Goal: Task Accomplishment & Management: Use online tool/utility

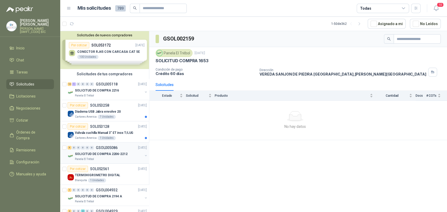
scroll to position [58, 0]
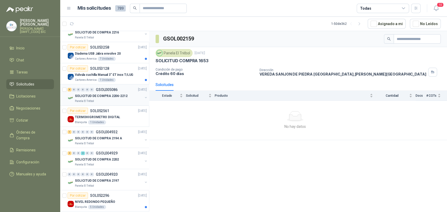
click at [101, 92] on div "5 0 0 0 0 0 GSOL005086 [DATE]" at bounding box center [107, 90] width 80 height 6
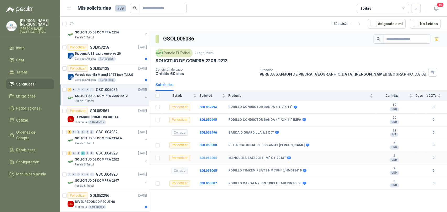
click at [212, 159] on b "SOL053004" at bounding box center [207, 158] width 17 height 4
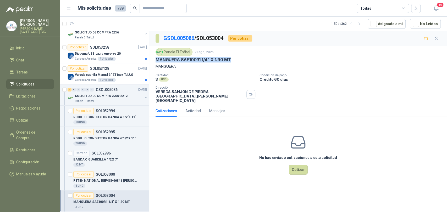
drag, startPoint x: 231, startPoint y: 58, endPoint x: 155, endPoint y: 61, distance: 76.2
click at [155, 61] on div "Panela El Trébol [DATE] MANGUERA SAE100R1 1/4" X 1.90 MT MANGUERA Cantidad 3 UN…" at bounding box center [297, 75] width 297 height 59
copy p "MANGUERA SAE100R1 1/4" X 1.90 MT"
click at [298, 165] on button "Cotizar" at bounding box center [298, 170] width 19 height 10
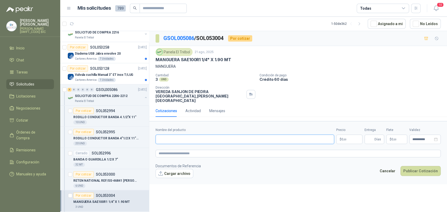
click at [209, 135] on input "Nombre del producto" at bounding box center [244, 139] width 178 height 9
paste input "**********"
type input "**********"
click at [348, 135] on p "$ 0 ,00" at bounding box center [349, 139] width 26 height 9
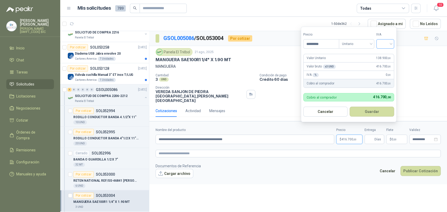
click at [378, 43] on div at bounding box center [385, 43] width 18 height 9
type input "*********"
click at [385, 55] on div "19%" at bounding box center [386, 55] width 10 height 6
click at [385, 105] on form "Precio ********* Tipo Unitario IVA 19% Valor Unitario 138.900 ,00 Valor bruto x…" at bounding box center [349, 74] width 97 height 95
click at [375, 109] on button "Guardar" at bounding box center [372, 112] width 45 height 10
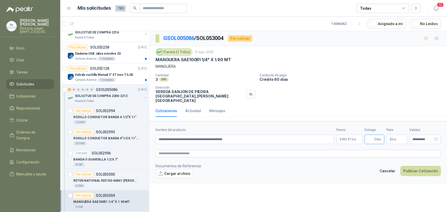
click at [371, 135] on input "Entrega" at bounding box center [370, 139] width 6 height 9
type input "*"
click at [393, 138] on span ",00" at bounding box center [394, 139] width 3 height 3
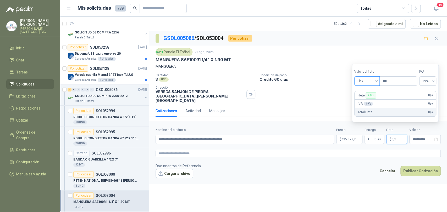
click at [373, 83] on span "Flex" at bounding box center [366, 81] width 19 height 8
click at [367, 100] on div "Incluido" at bounding box center [367, 101] width 18 height 6
click at [256, 151] on textarea at bounding box center [297, 154] width 285 height 8
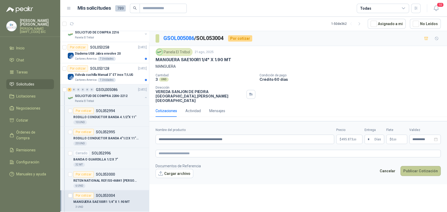
click at [420, 168] on button "Publicar Cotización" at bounding box center [420, 171] width 40 height 10
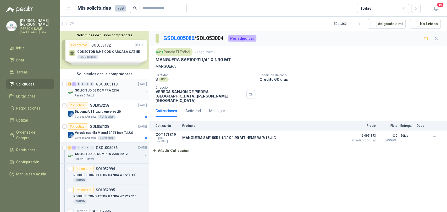
click at [107, 91] on p "SOLICITUD DE COMPRA 2216" at bounding box center [97, 90] width 44 height 5
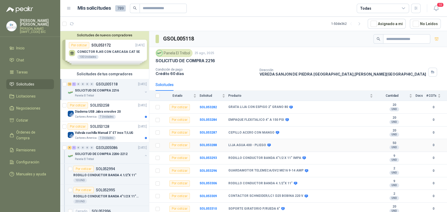
scroll to position [28, 0]
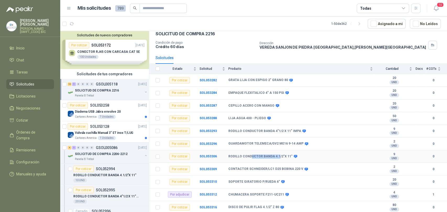
drag, startPoint x: 250, startPoint y: 155, endPoint x: 277, endPoint y: 154, distance: 26.9
click at [277, 155] on b "RODILLO CONDUCTOR BANDA 4.1/2"X 11"" at bounding box center [260, 157] width 64 height 4
drag, startPoint x: 238, startPoint y: 167, endPoint x: 276, endPoint y: 170, distance: 38.0
click at [276, 170] on b "CONTACTOR SCHNEIDER/LC1 D25 BOBINA 220 V" at bounding box center [265, 169] width 75 height 4
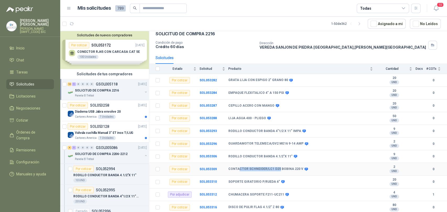
click at [276, 170] on b "CONTACTOR SCHNEIDER/LC1 D25 BOBINA 220 V" at bounding box center [265, 169] width 75 height 4
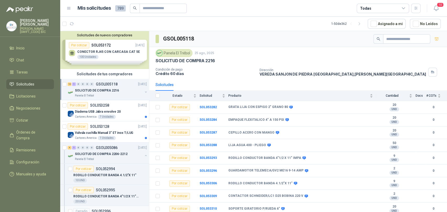
scroll to position [87, 0]
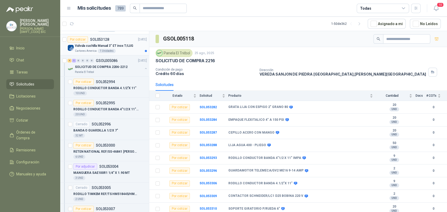
click at [92, 36] on article "Por cotizar SOL053128 [DATE] Valvula cuchilla Manual 3" ET inox T/LUG Cartones …" at bounding box center [104, 44] width 89 height 21
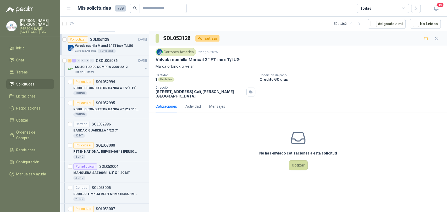
scroll to position [203, 0]
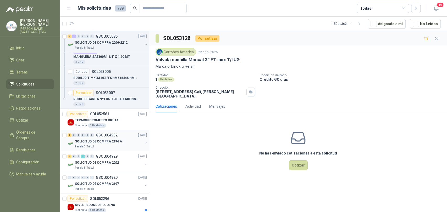
click at [100, 137] on div "1 0 0 0 0 0 GSOL004932 [DATE]" at bounding box center [107, 135] width 80 height 6
